Goal: Download file/media

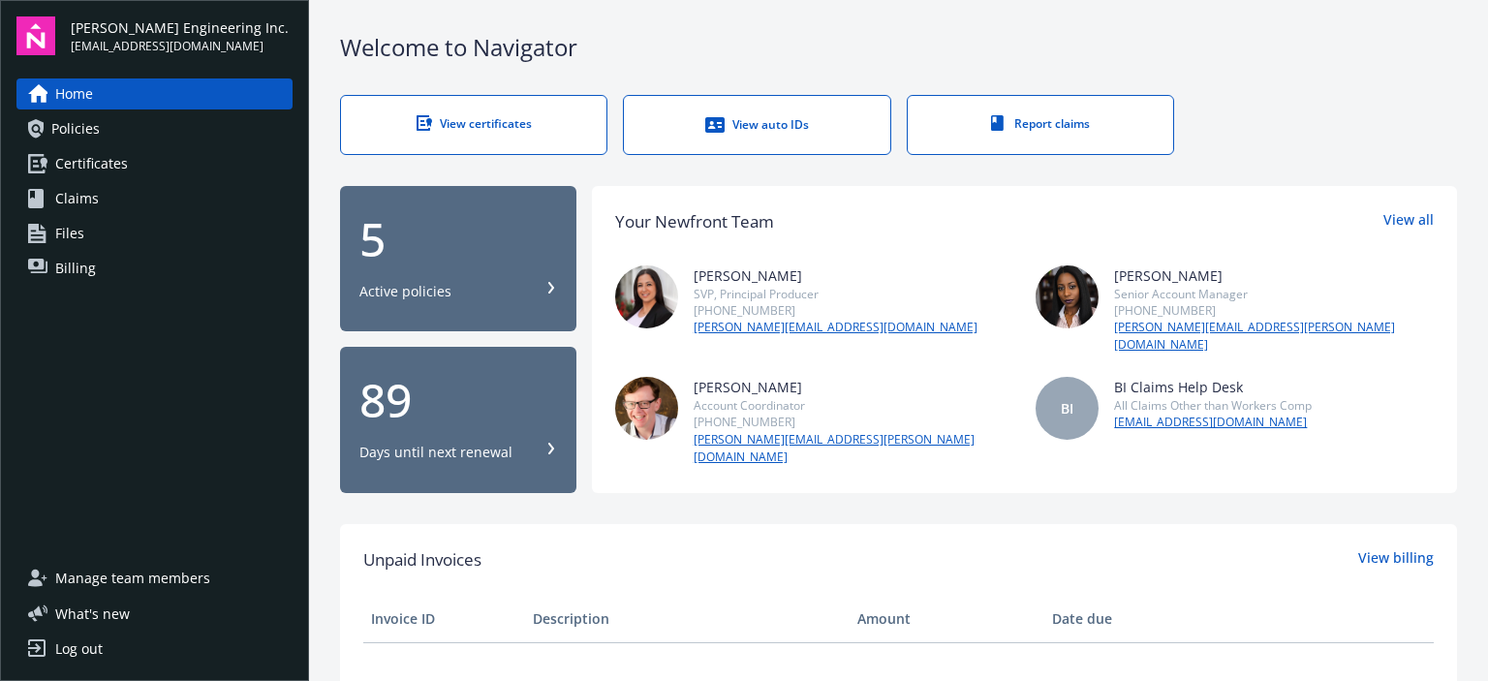
click at [110, 135] on link "Policies" at bounding box center [154, 128] width 276 height 31
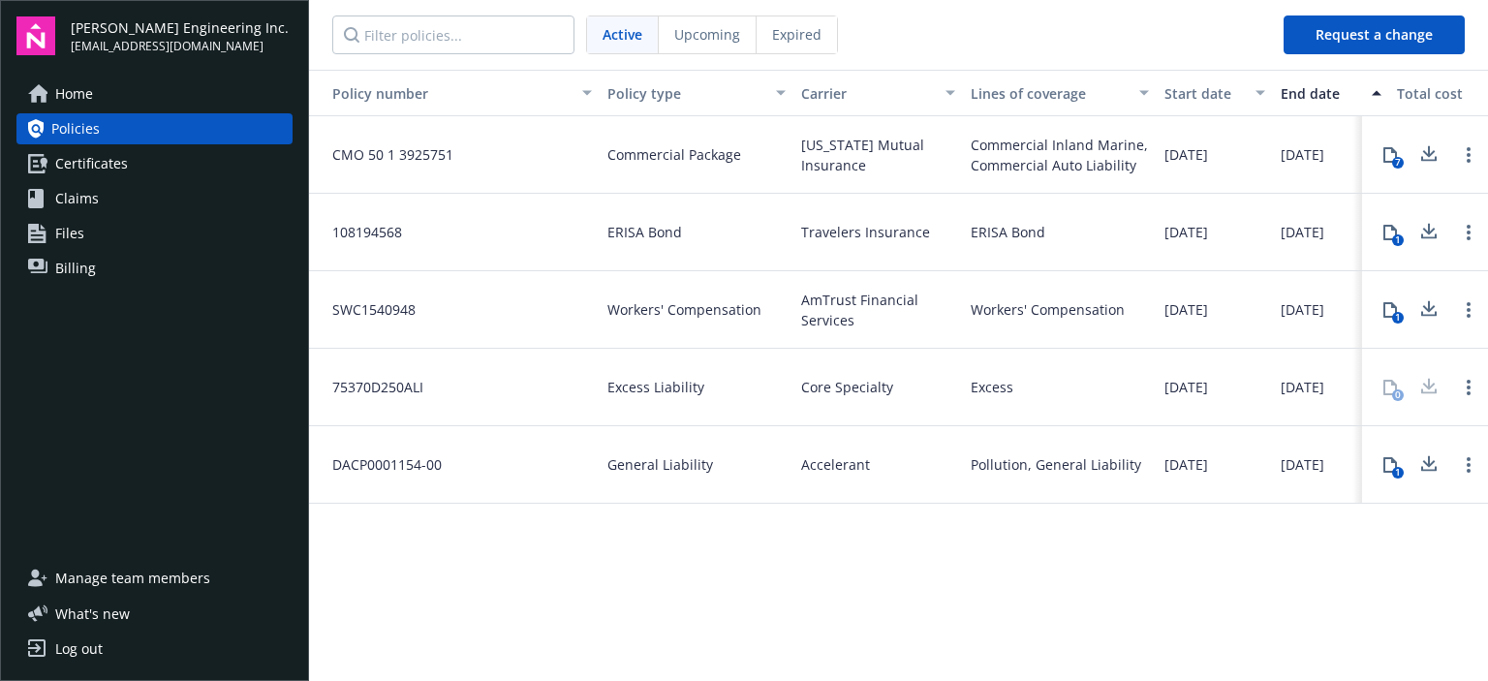
click at [1396, 318] on div "1" at bounding box center [1398, 318] width 12 height 12
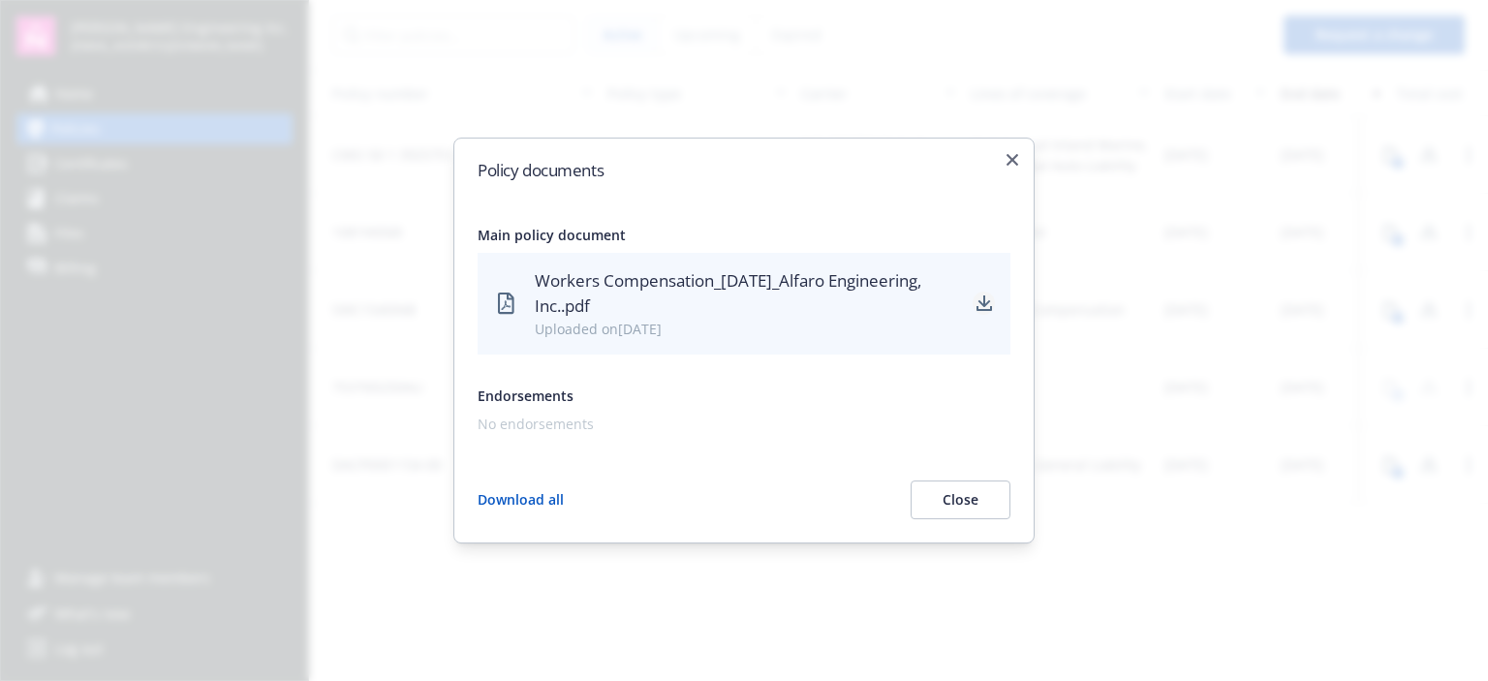
click at [987, 308] on icon "download" at bounding box center [985, 304] width 16 height 16
